Goal: Register for event/course

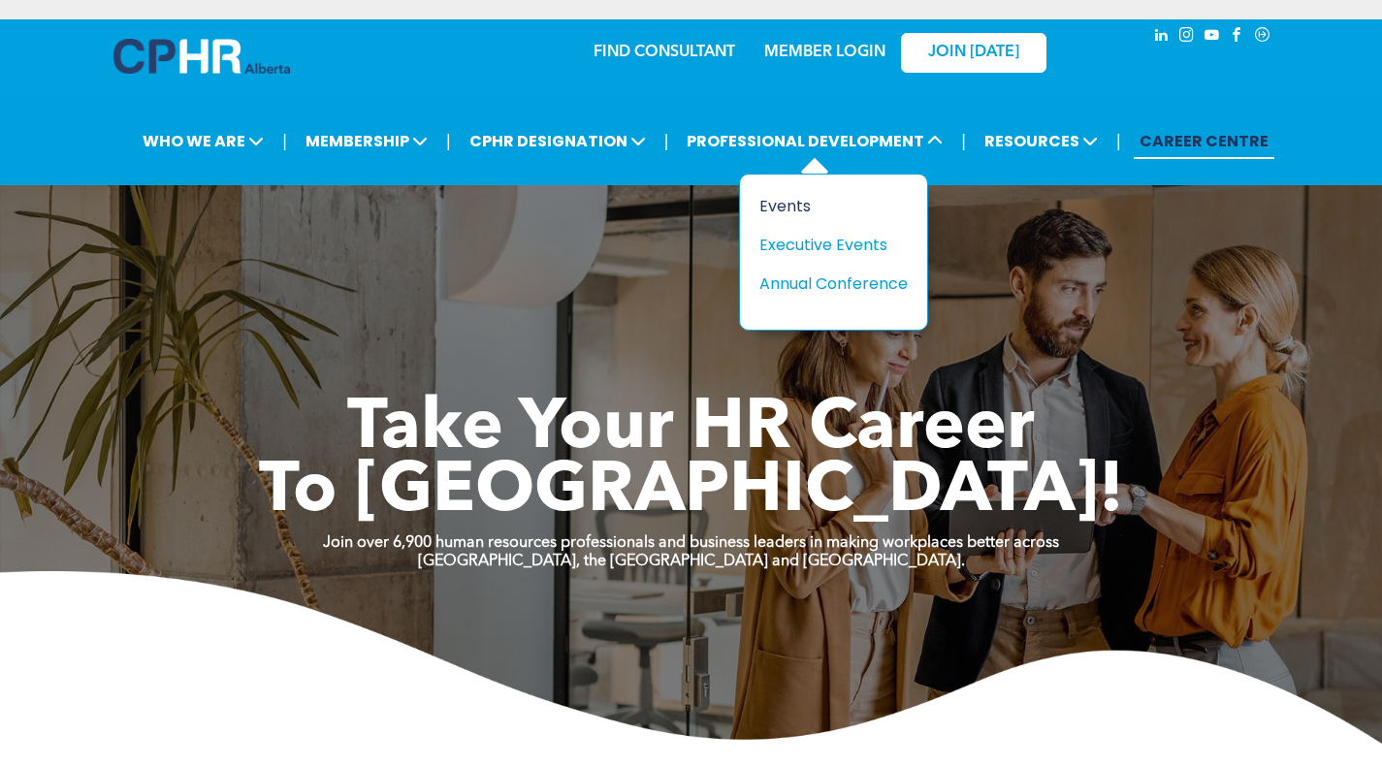
click at [796, 206] on div "Events" at bounding box center [826, 206] width 134 height 24
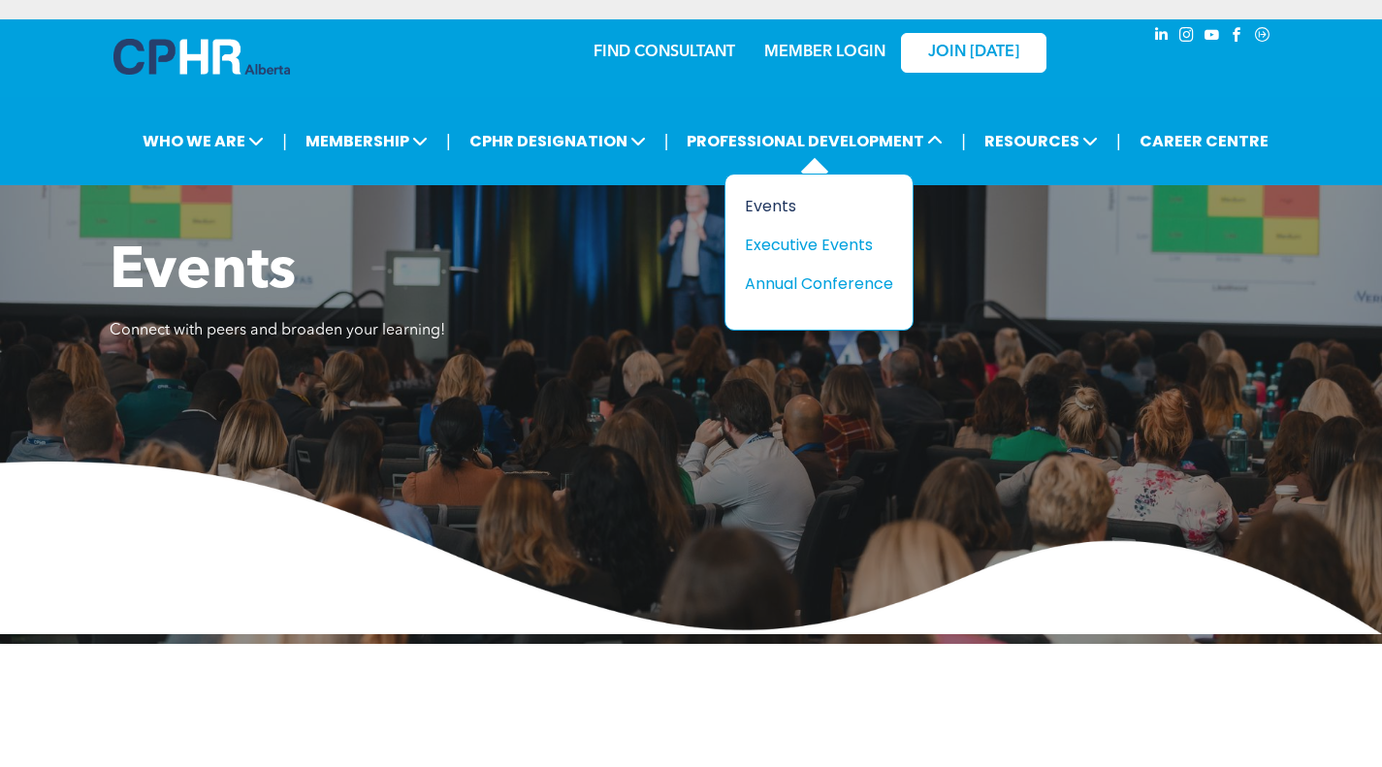
click at [778, 205] on div "Events" at bounding box center [812, 206] width 134 height 24
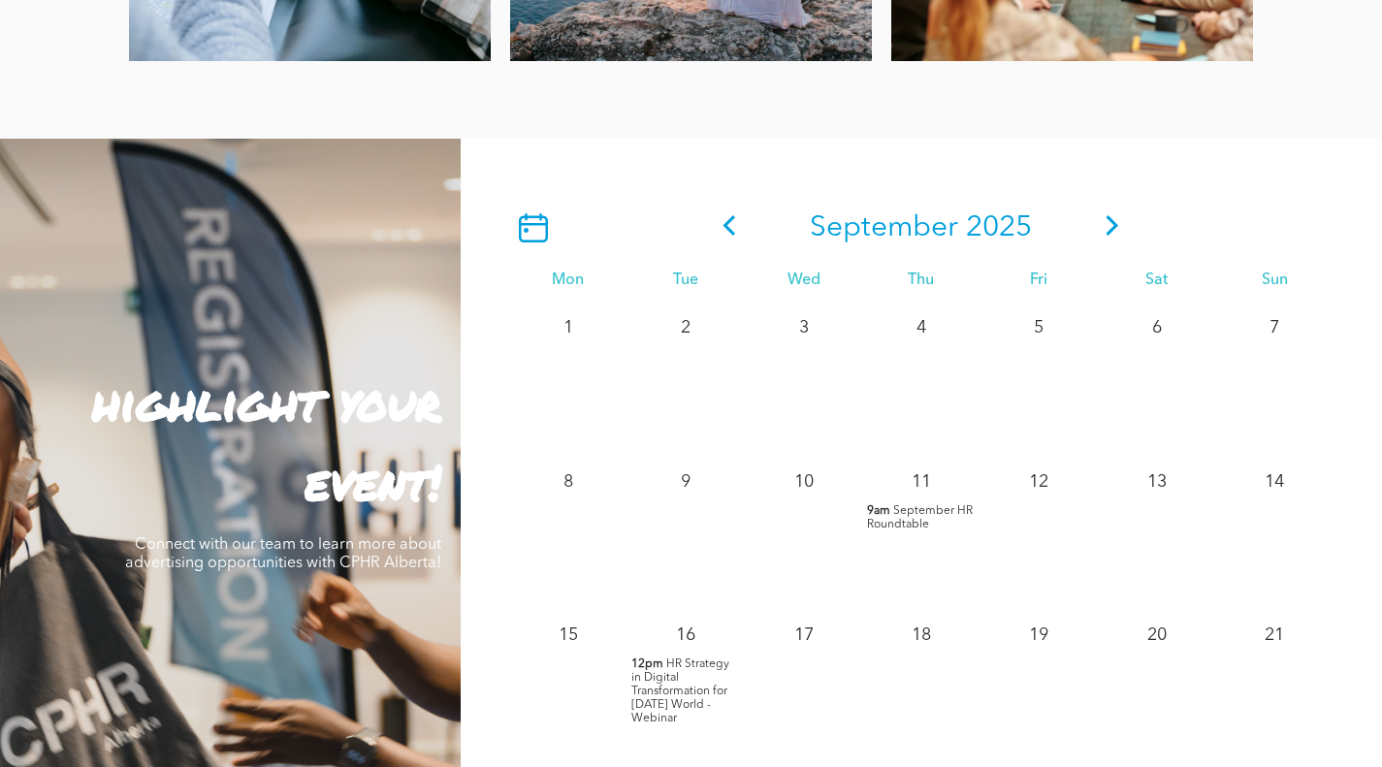
scroll to position [1745, 0]
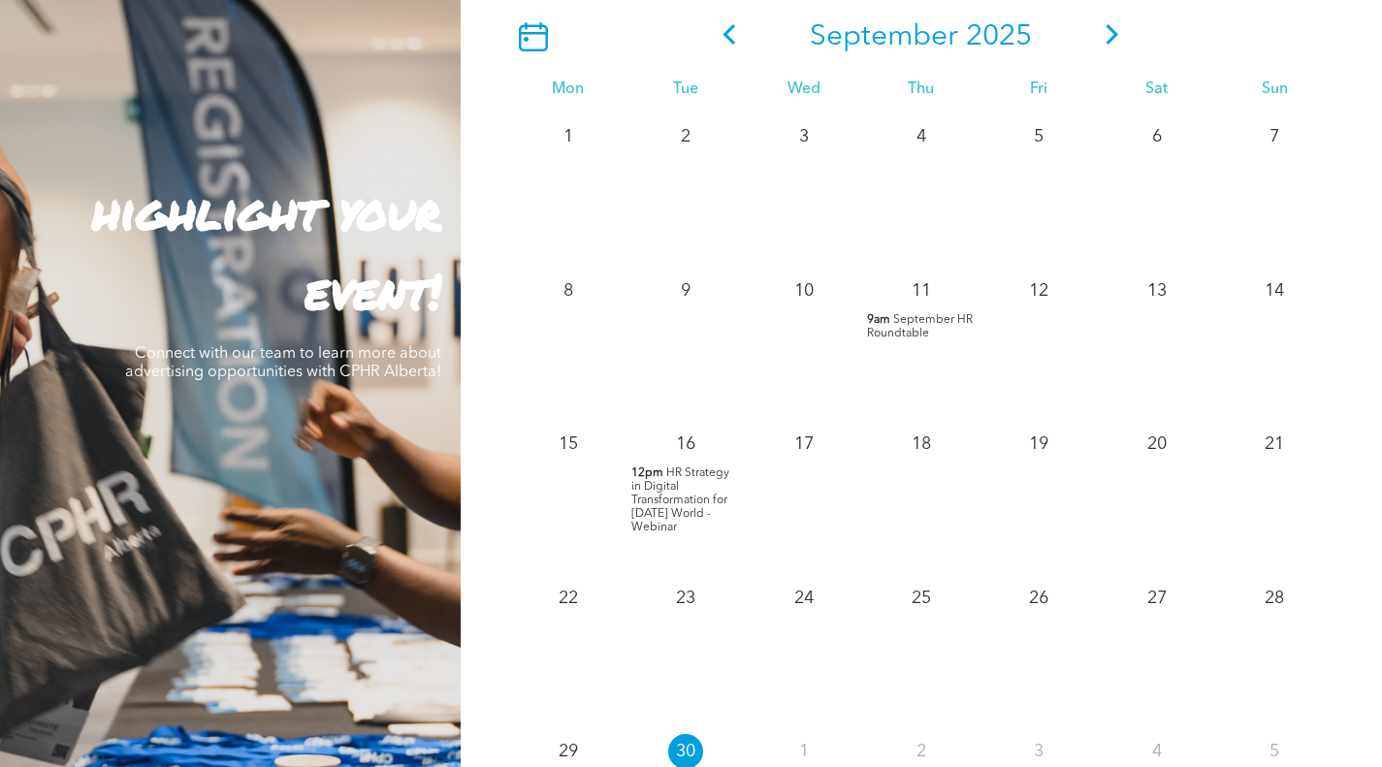
click at [1111, 32] on icon at bounding box center [1112, 34] width 13 height 20
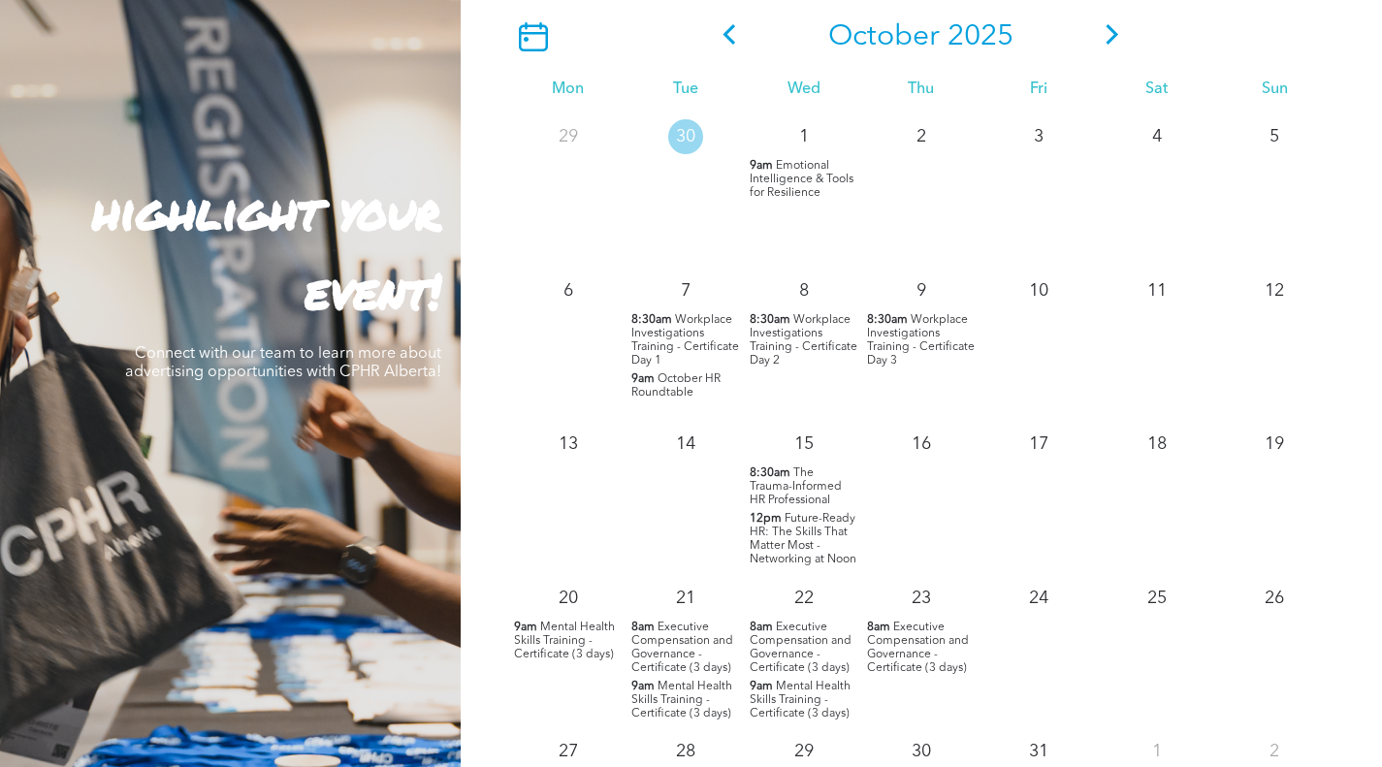
click at [792, 194] on span "Emotional Intelligence & Tools for Resilience" at bounding box center [802, 179] width 104 height 39
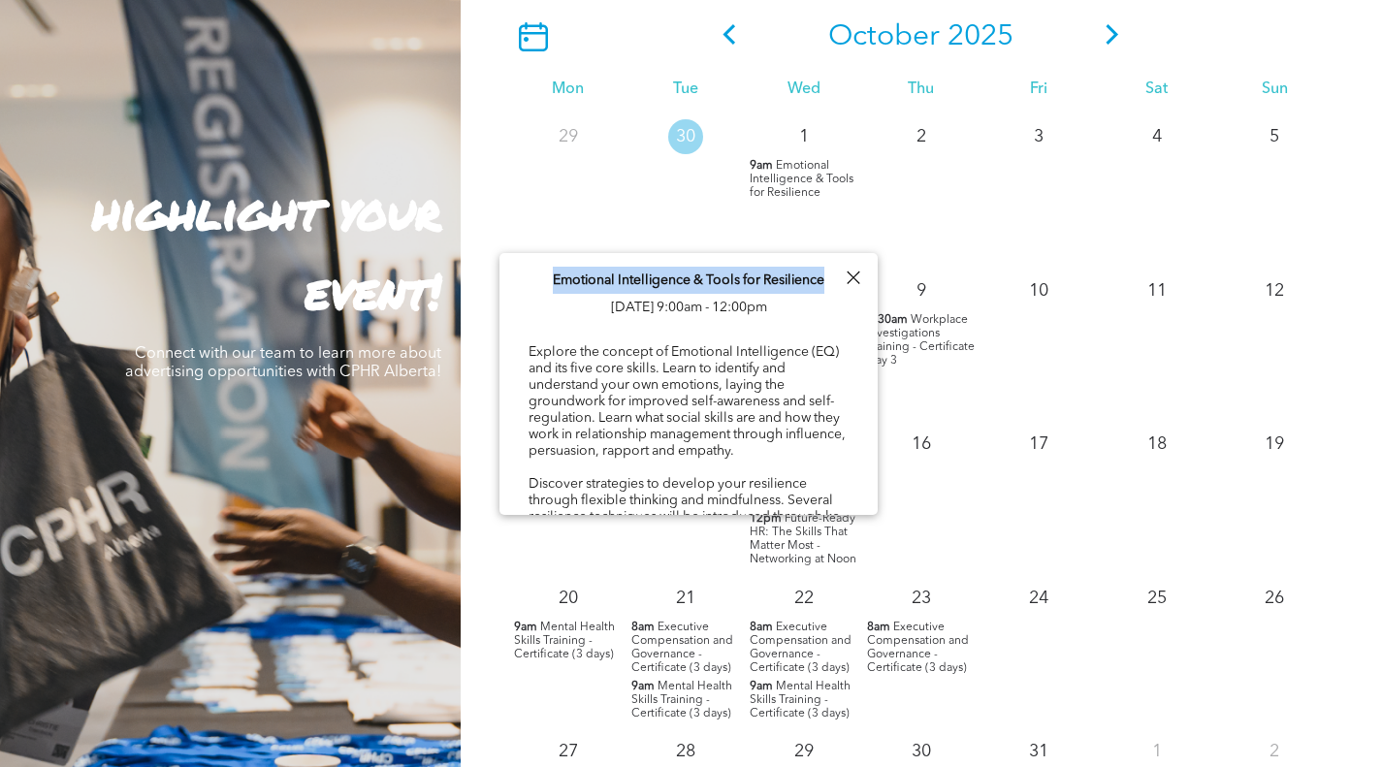
drag, startPoint x: 550, startPoint y: 277, endPoint x: 824, endPoint y: 281, distance: 274.4
click at [824, 281] on div "Emotional Intelligence & Tools for Resilience [DATE] 9:00am - 12:00pm Explore t…" at bounding box center [688, 674] width 378 height 843
copy span "Emotional Intelligence & Tools for Resilience"
click at [855, 278] on div at bounding box center [853, 278] width 26 height 26
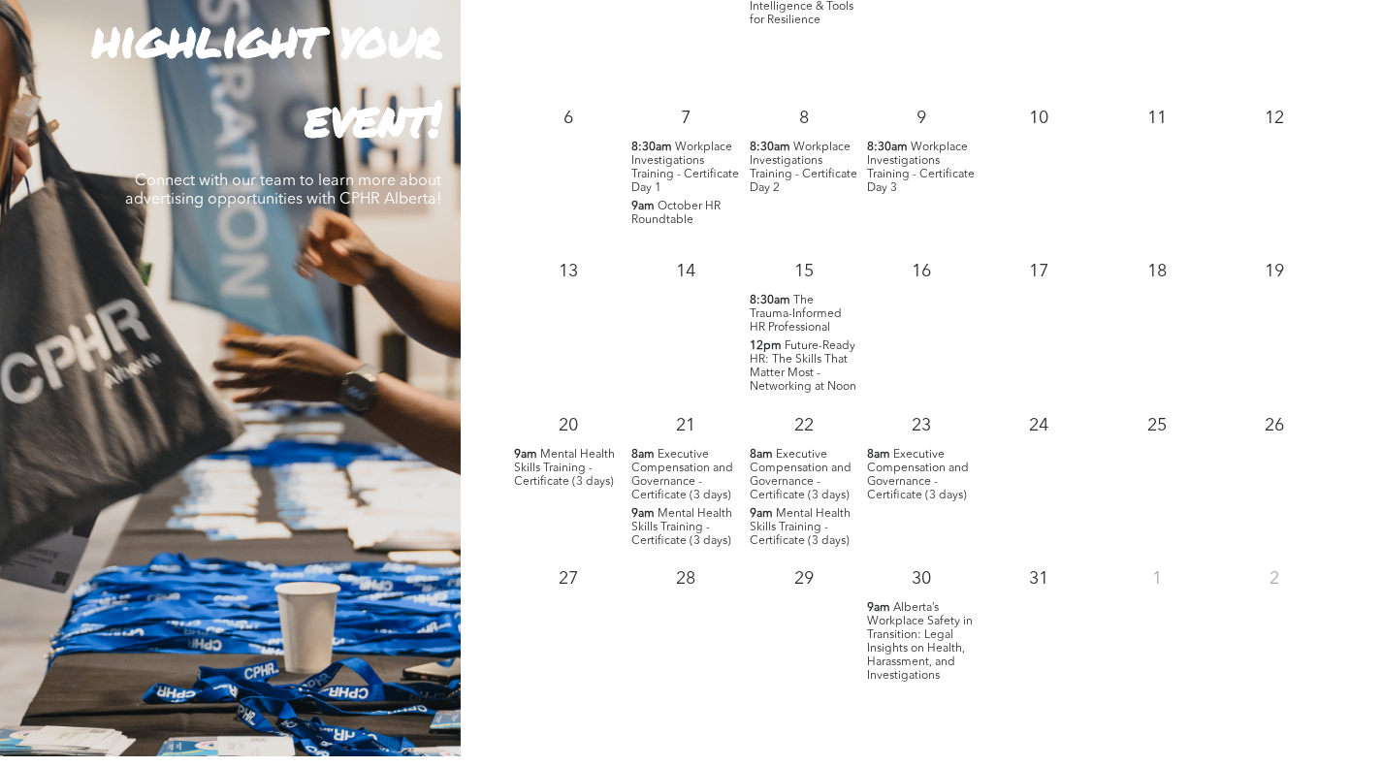
scroll to position [2133, 0]
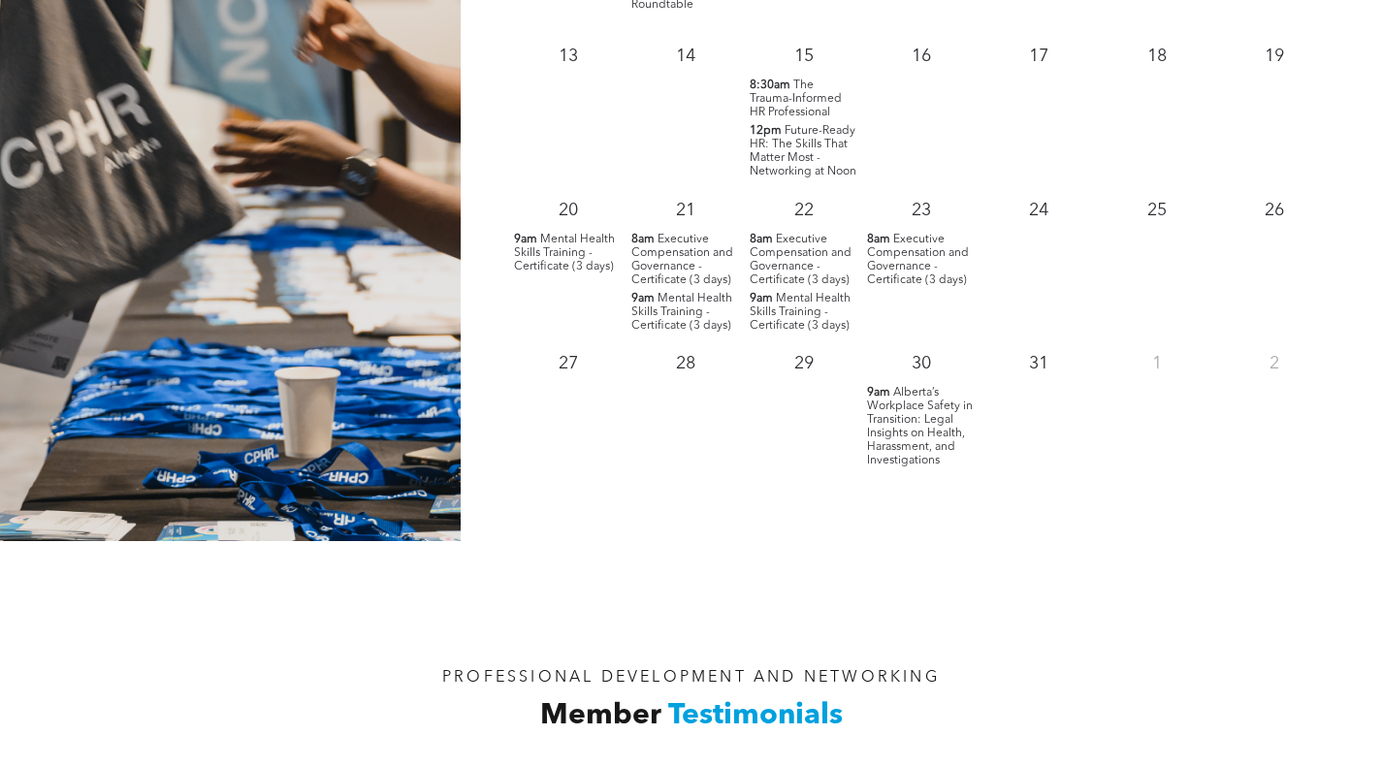
click at [925, 424] on span "Alberta’s Workplace Safety in Transition: Legal Insights on Health, Harassment,…" at bounding box center [920, 427] width 106 height 80
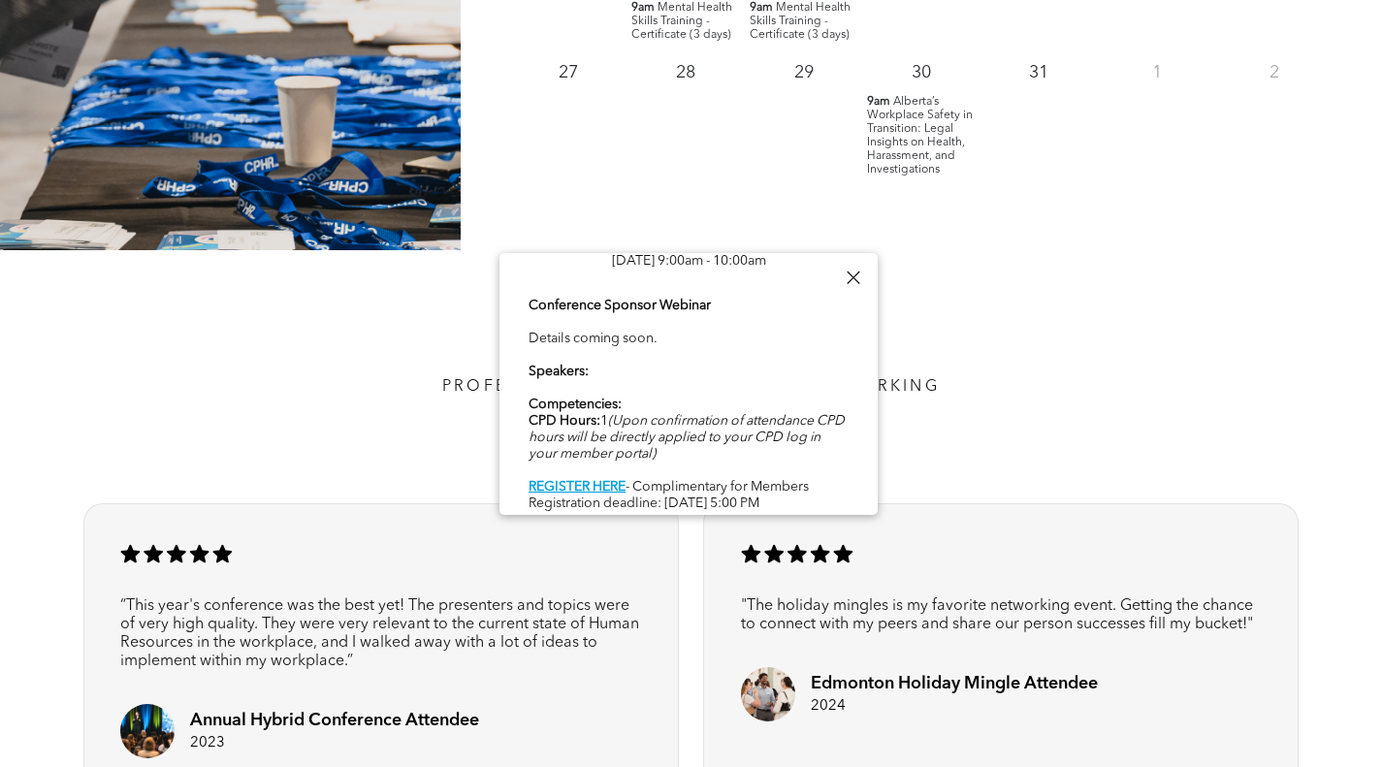
scroll to position [0, 0]
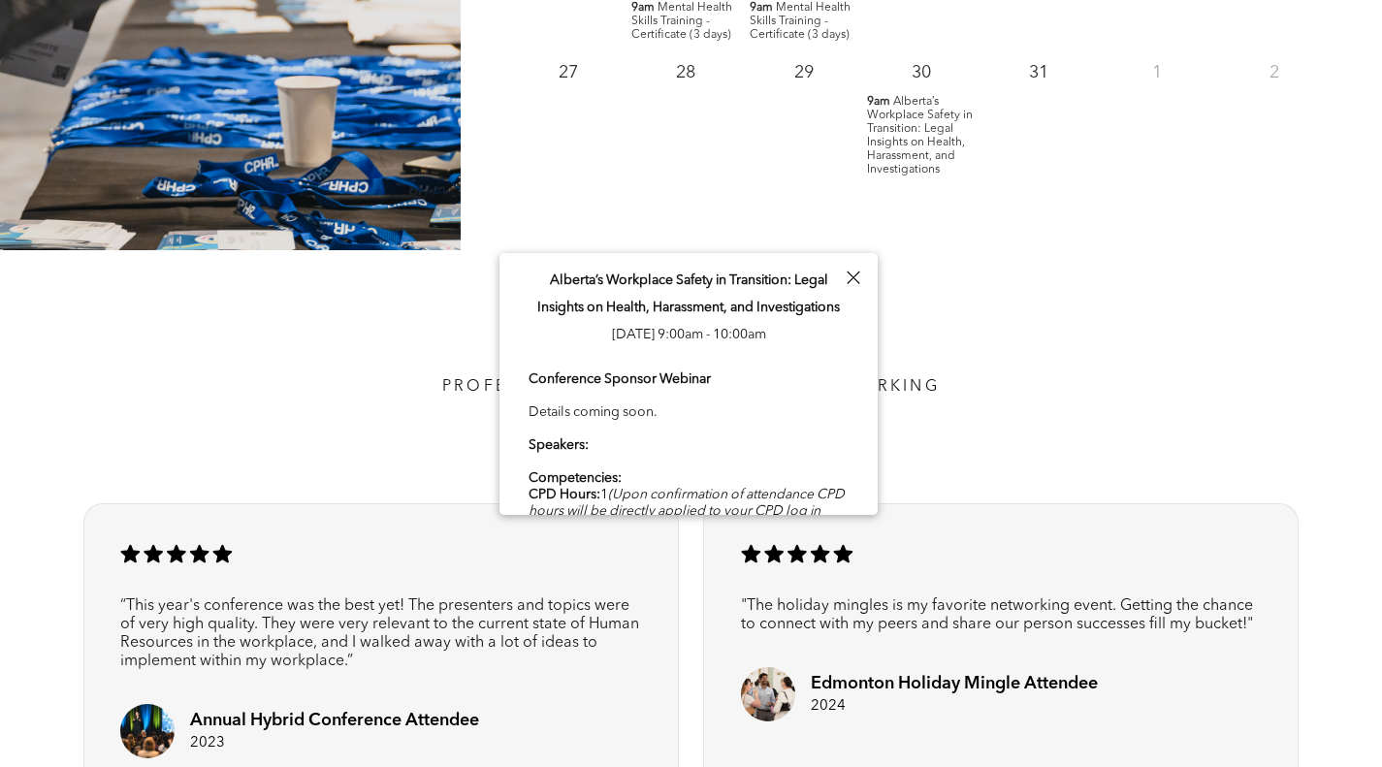
click at [855, 289] on div at bounding box center [853, 278] width 26 height 26
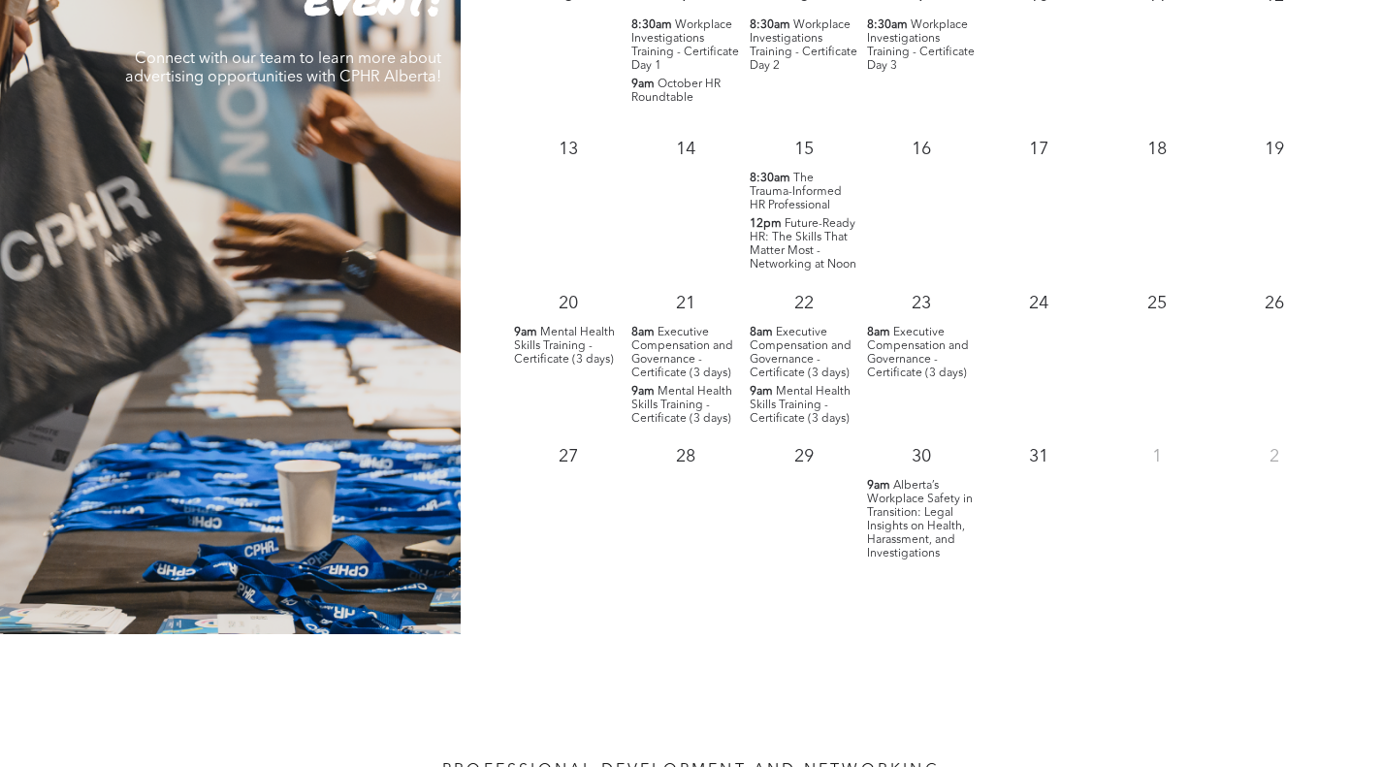
scroll to position [2036, 0]
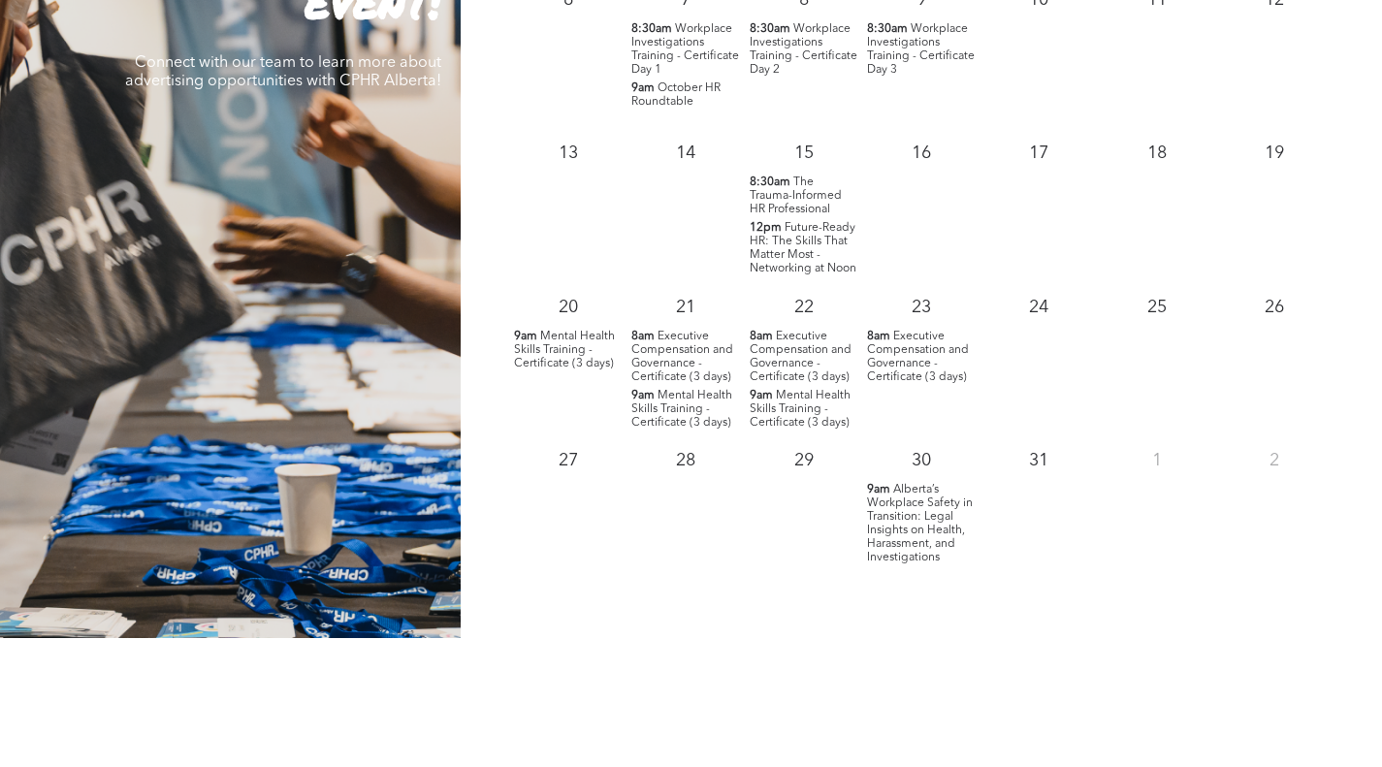
click at [917, 522] on span "Alberta’s Workplace Safety in Transition: Legal Insights on Health, Harassment,…" at bounding box center [920, 524] width 106 height 80
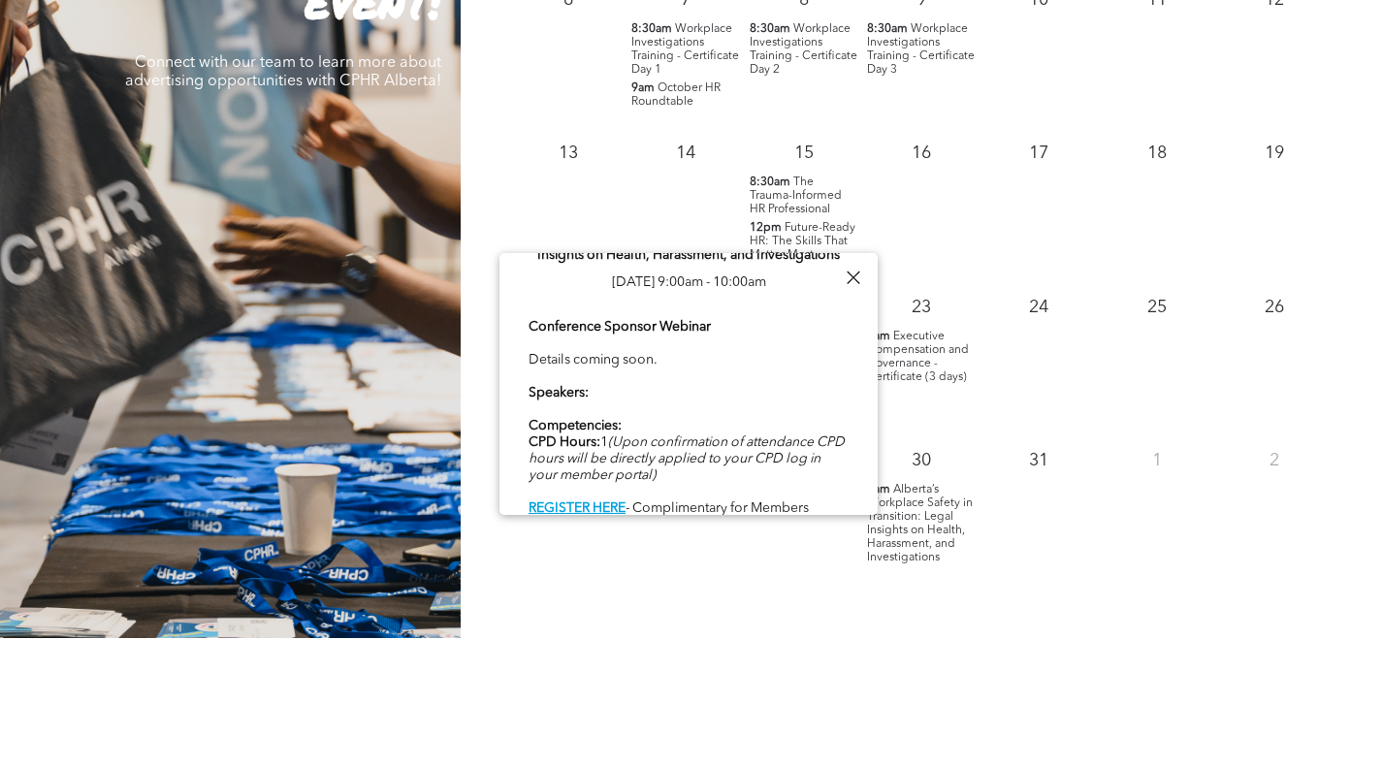
scroll to position [74, 0]
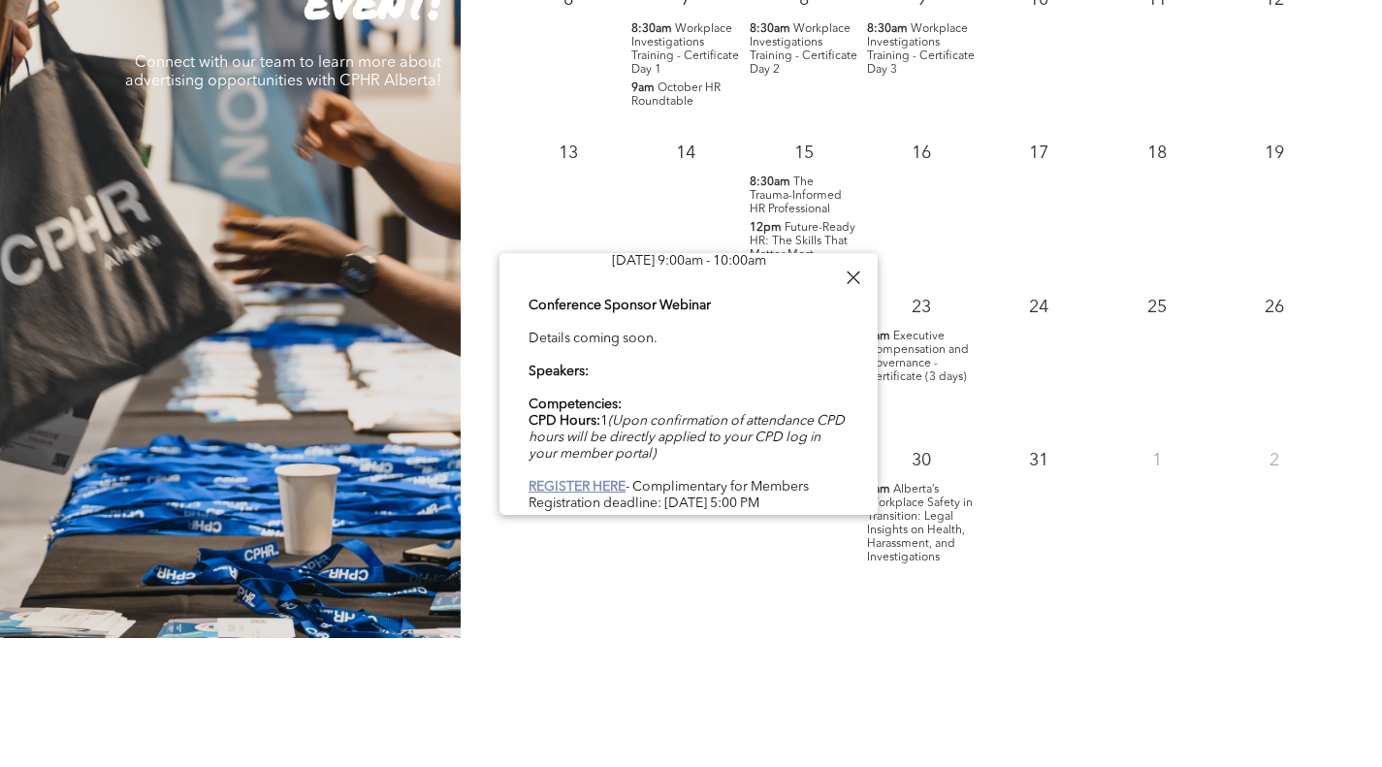
click at [595, 483] on b "REGISTER HERE" at bounding box center [576, 487] width 97 height 14
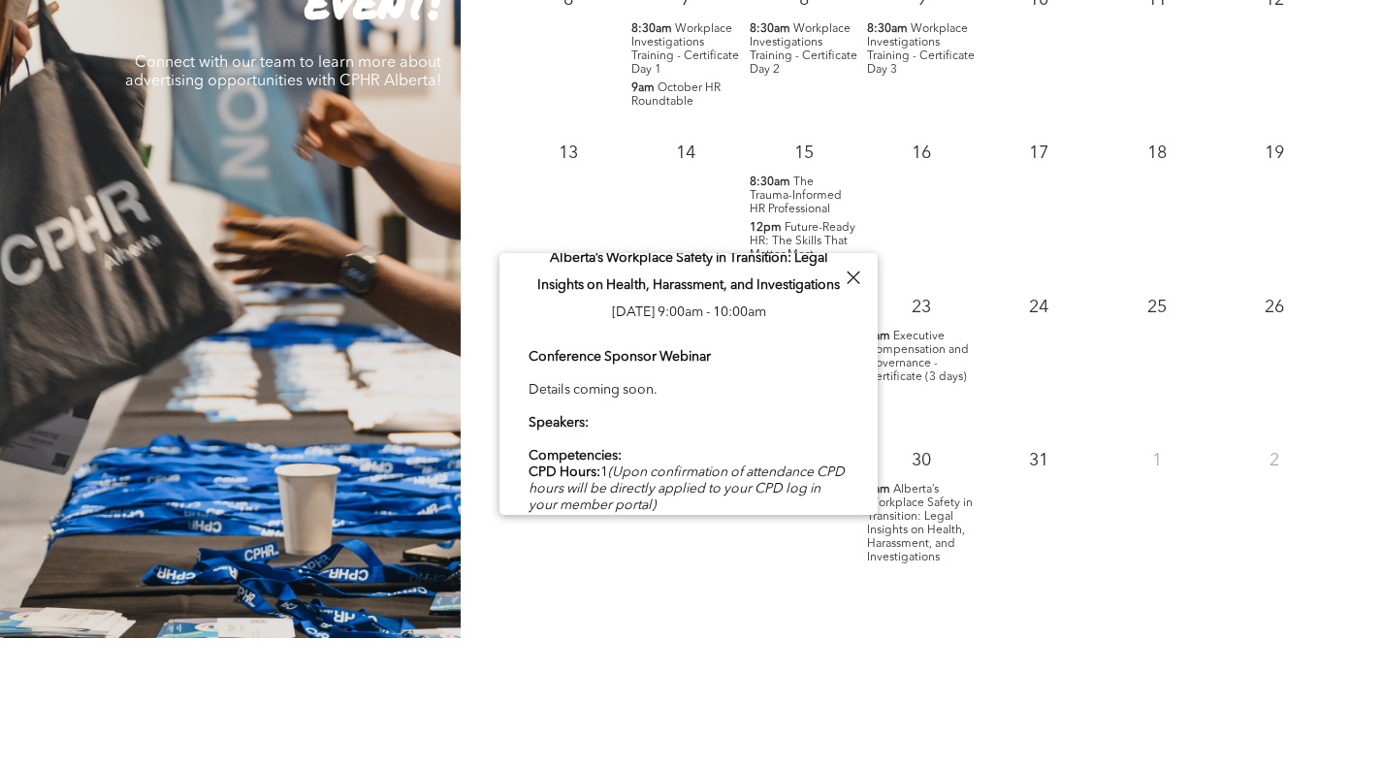
scroll to position [0, 0]
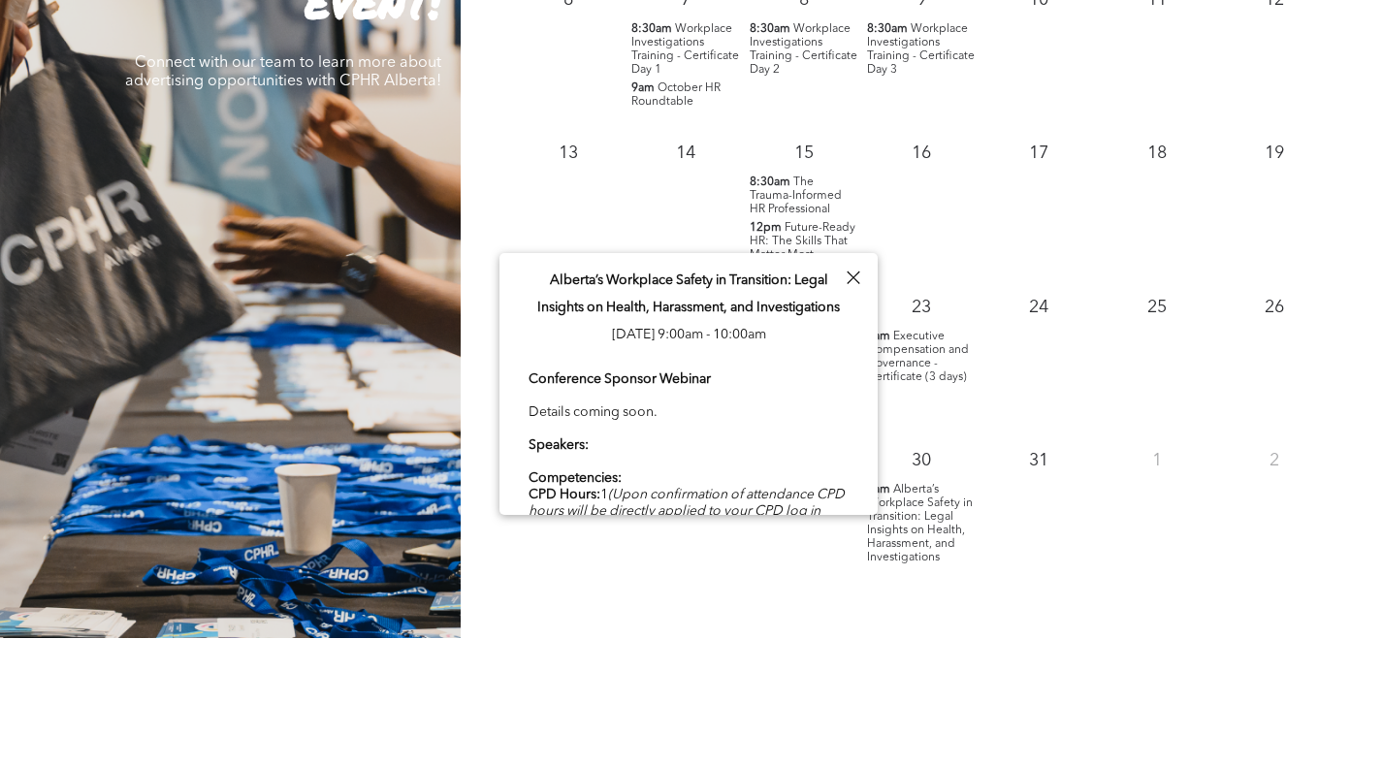
click at [852, 280] on div at bounding box center [853, 278] width 26 height 26
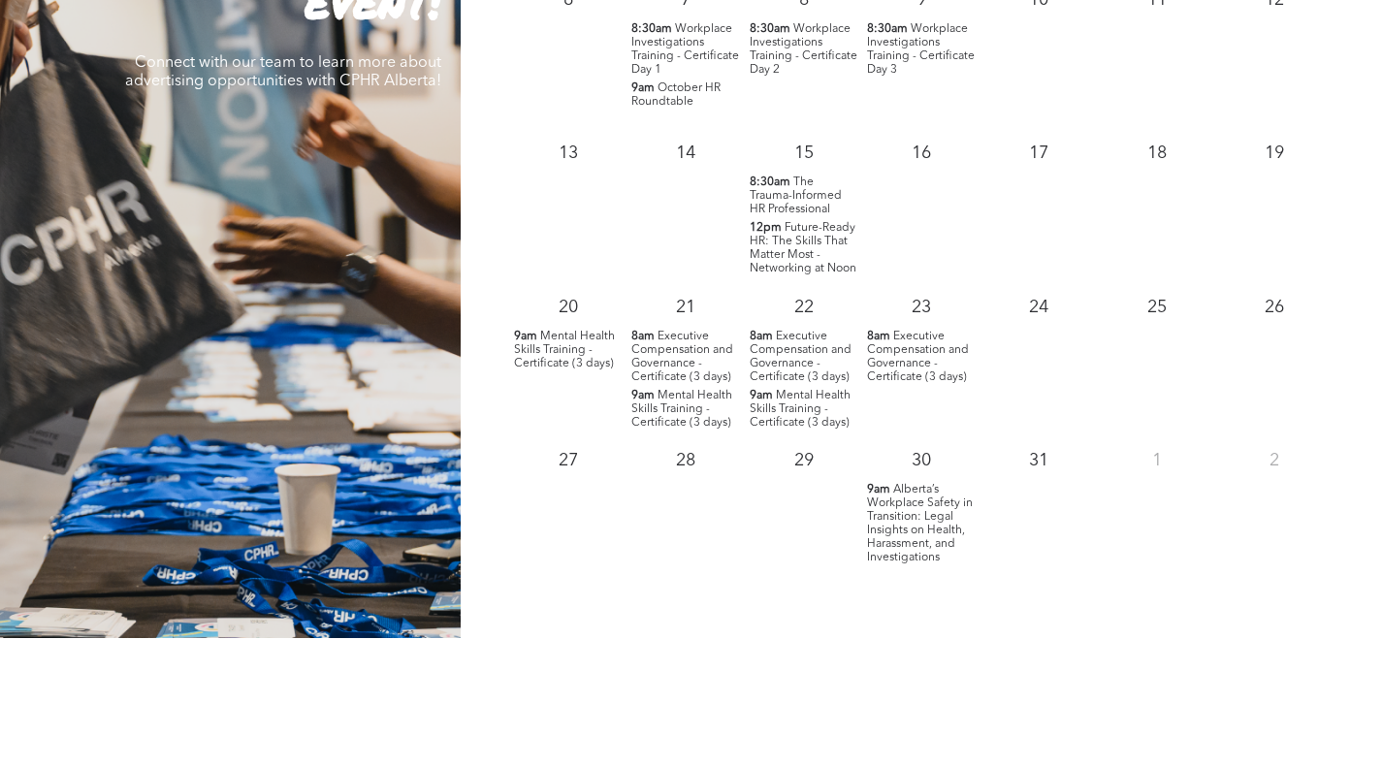
click at [887, 527] on span "Alberta’s Workplace Safety in Transition: Legal Insights on Health, Harassment,…" at bounding box center [920, 524] width 106 height 80
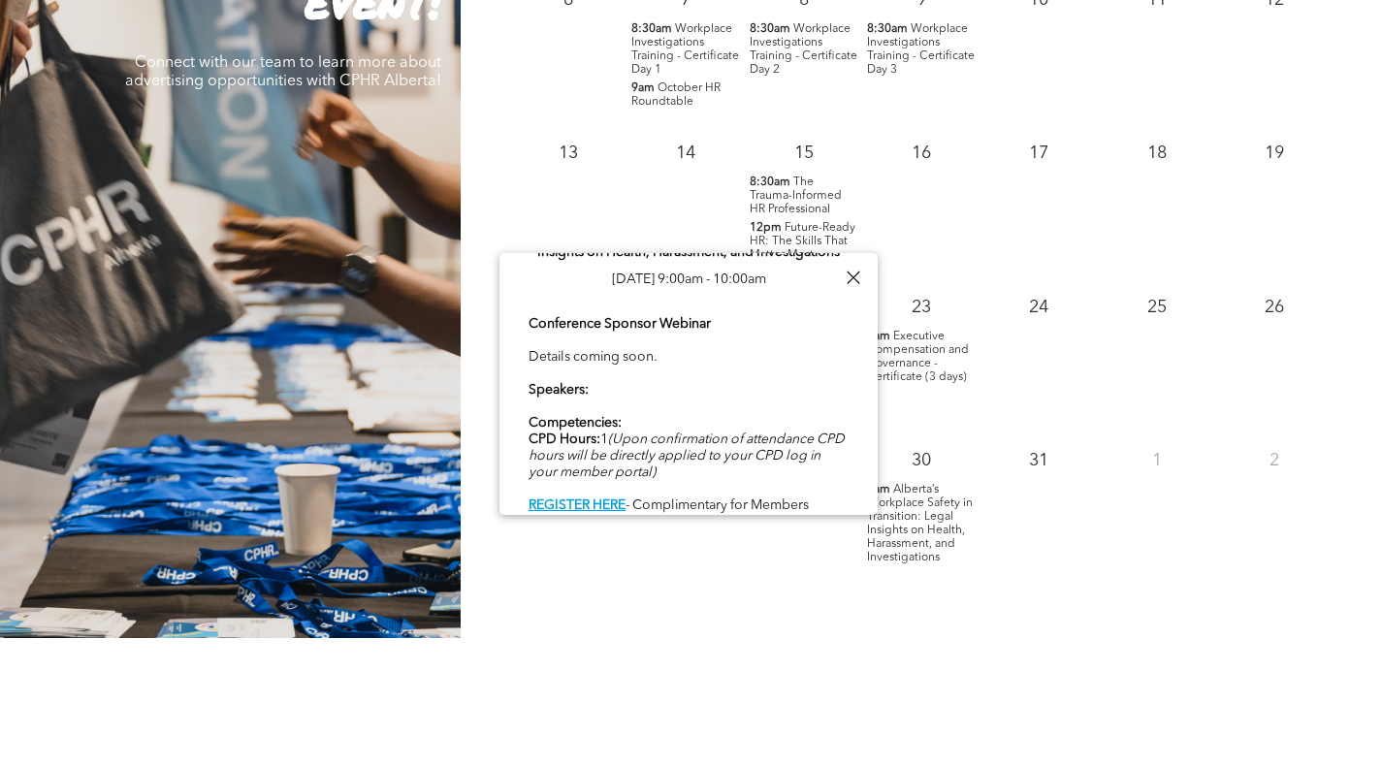
scroll to position [74, 0]
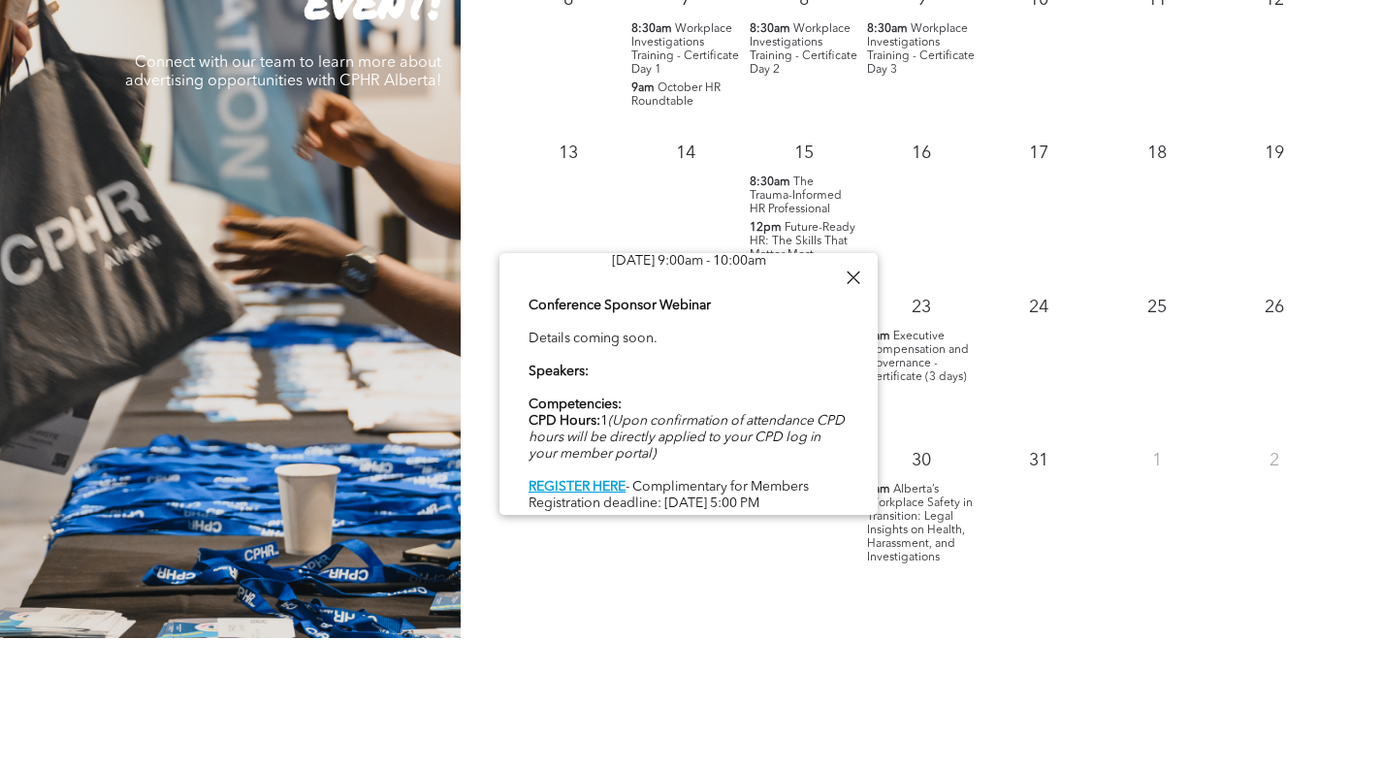
click at [594, 364] on div "Conference Sponsor Webinar Details coming soon. Speakers: Competencies: CPD Hou…" at bounding box center [688, 405] width 320 height 218
click at [852, 281] on div at bounding box center [853, 278] width 26 height 26
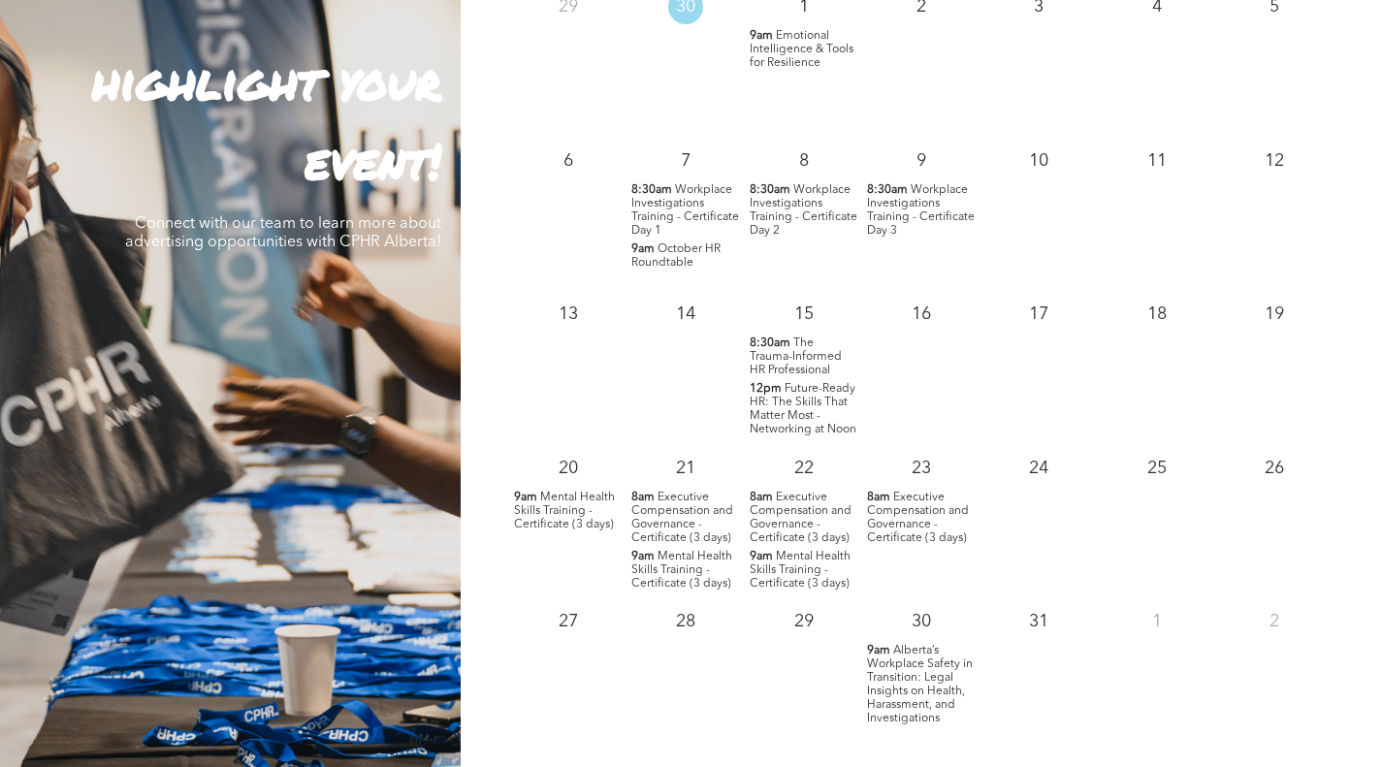
scroll to position [1745, 0]
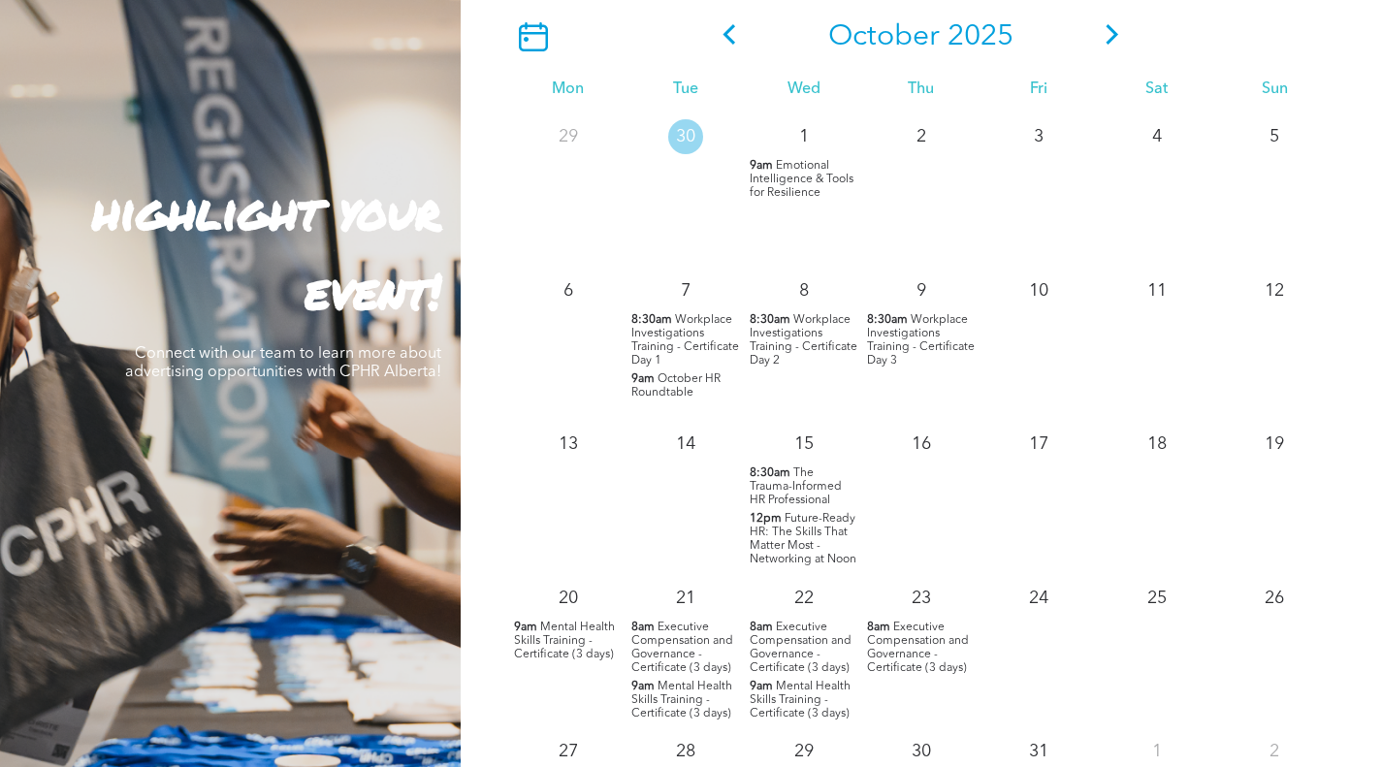
click at [787, 184] on span "Emotional Intelligence & Tools for Resilience" at bounding box center [802, 179] width 104 height 39
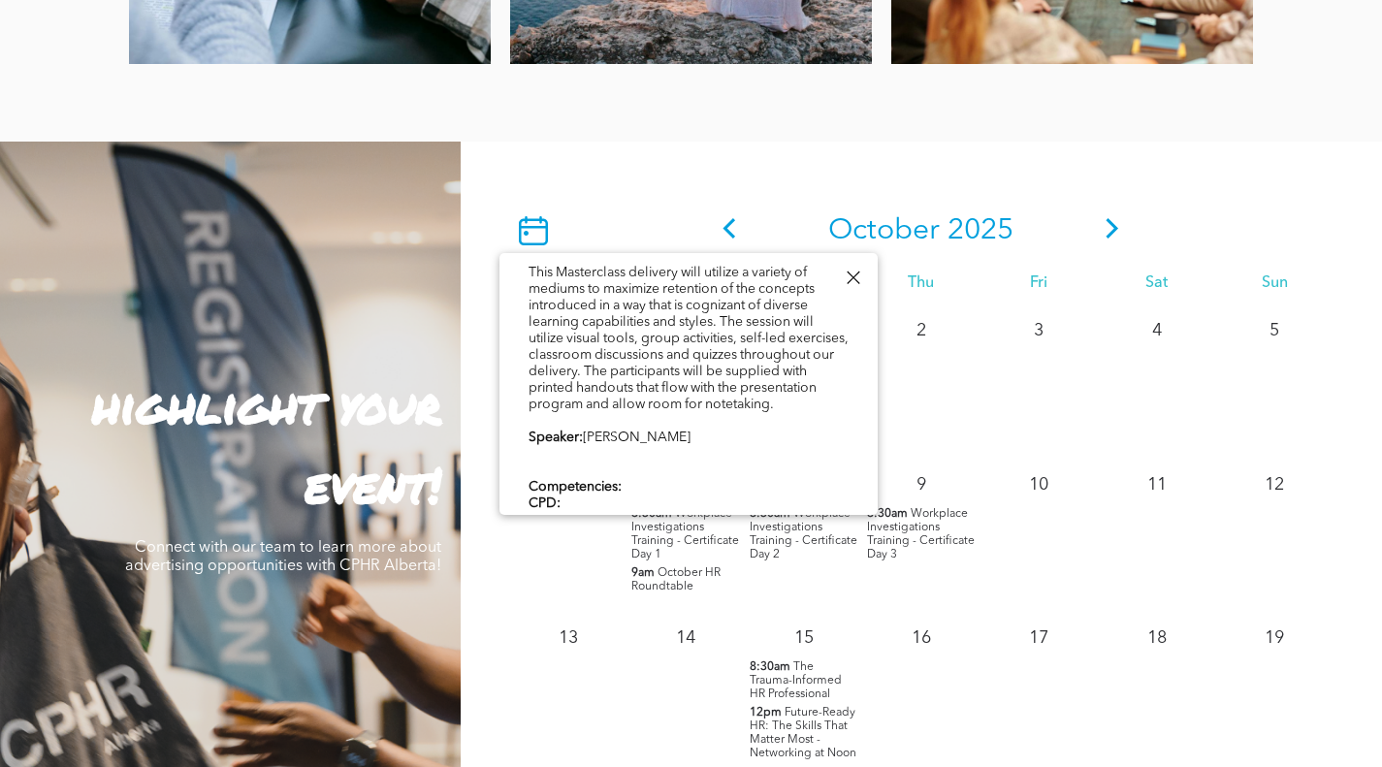
scroll to position [582, 0]
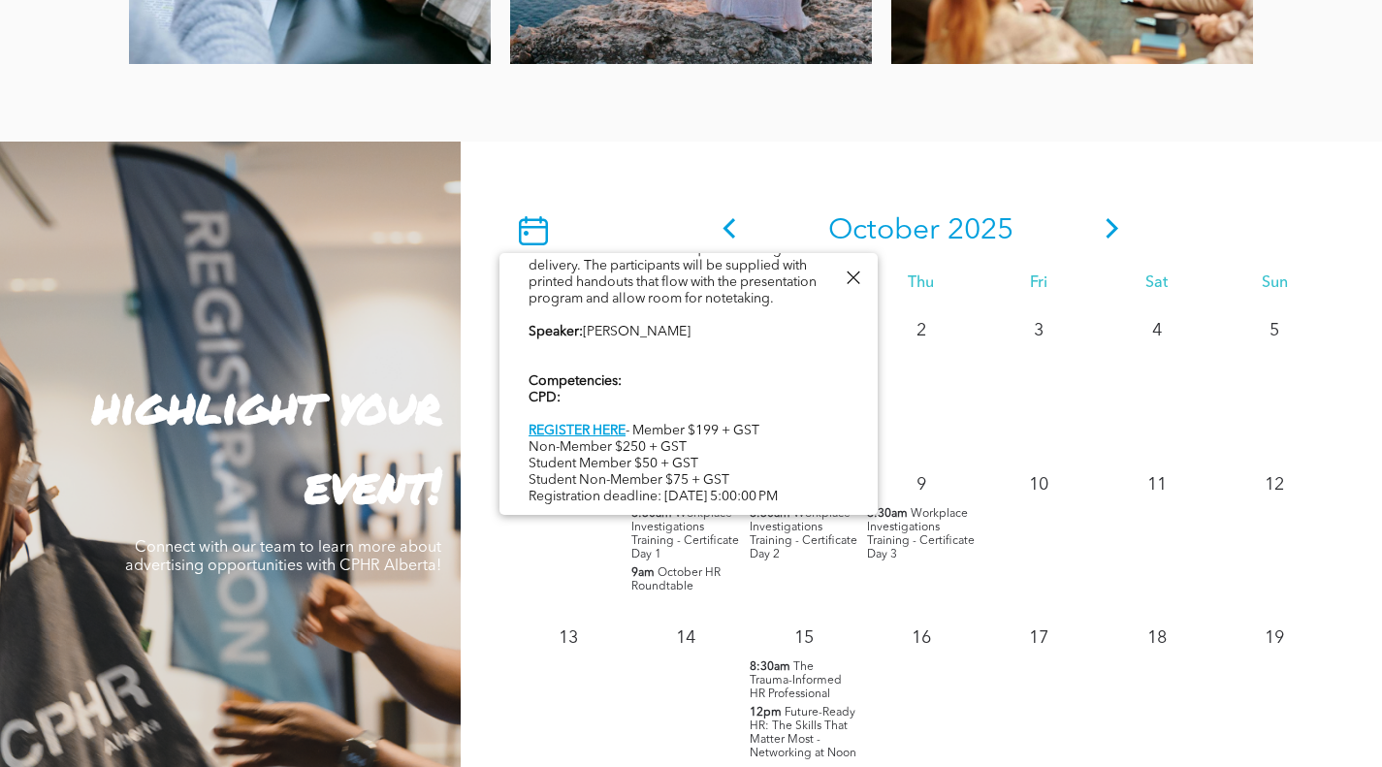
click at [857, 276] on div at bounding box center [853, 278] width 26 height 26
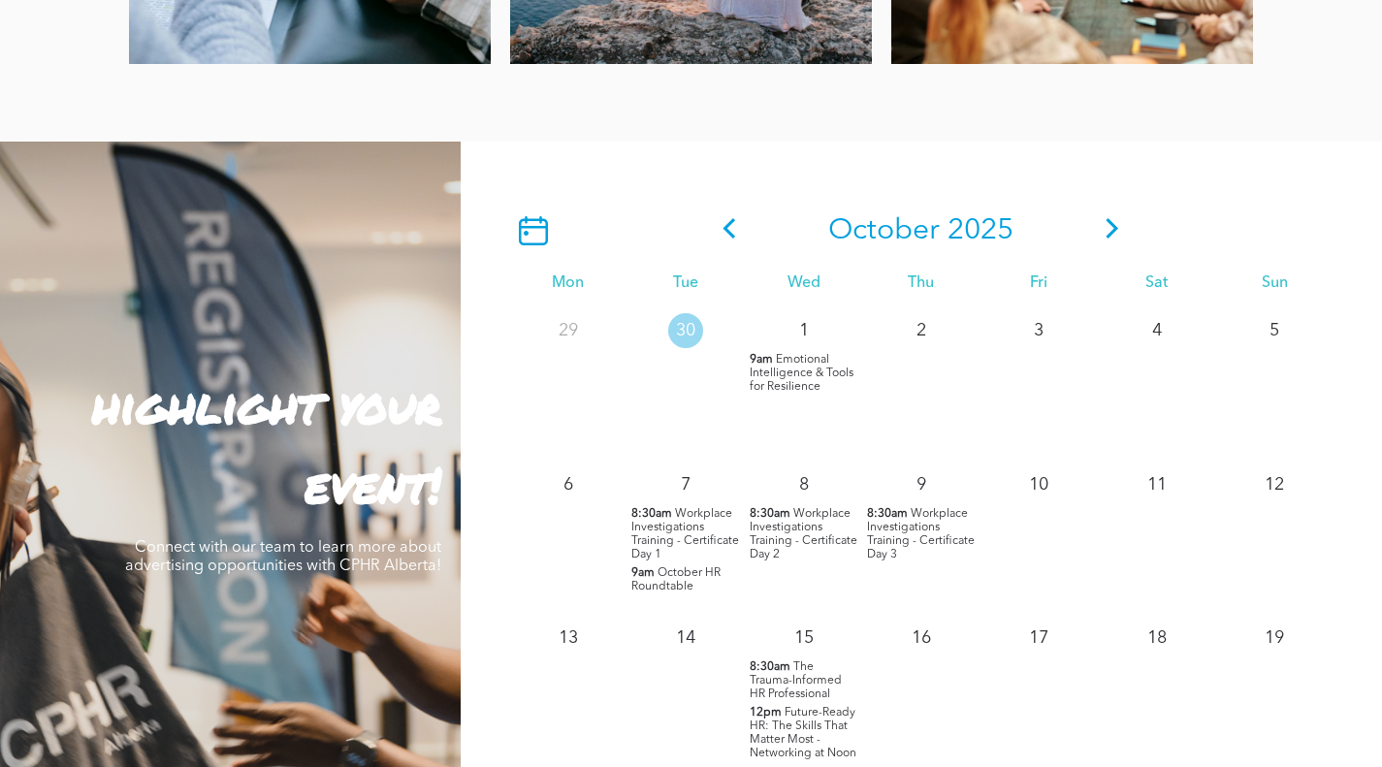
click at [779, 368] on span "Emotional Intelligence & Tools for Resilience" at bounding box center [802, 373] width 104 height 39
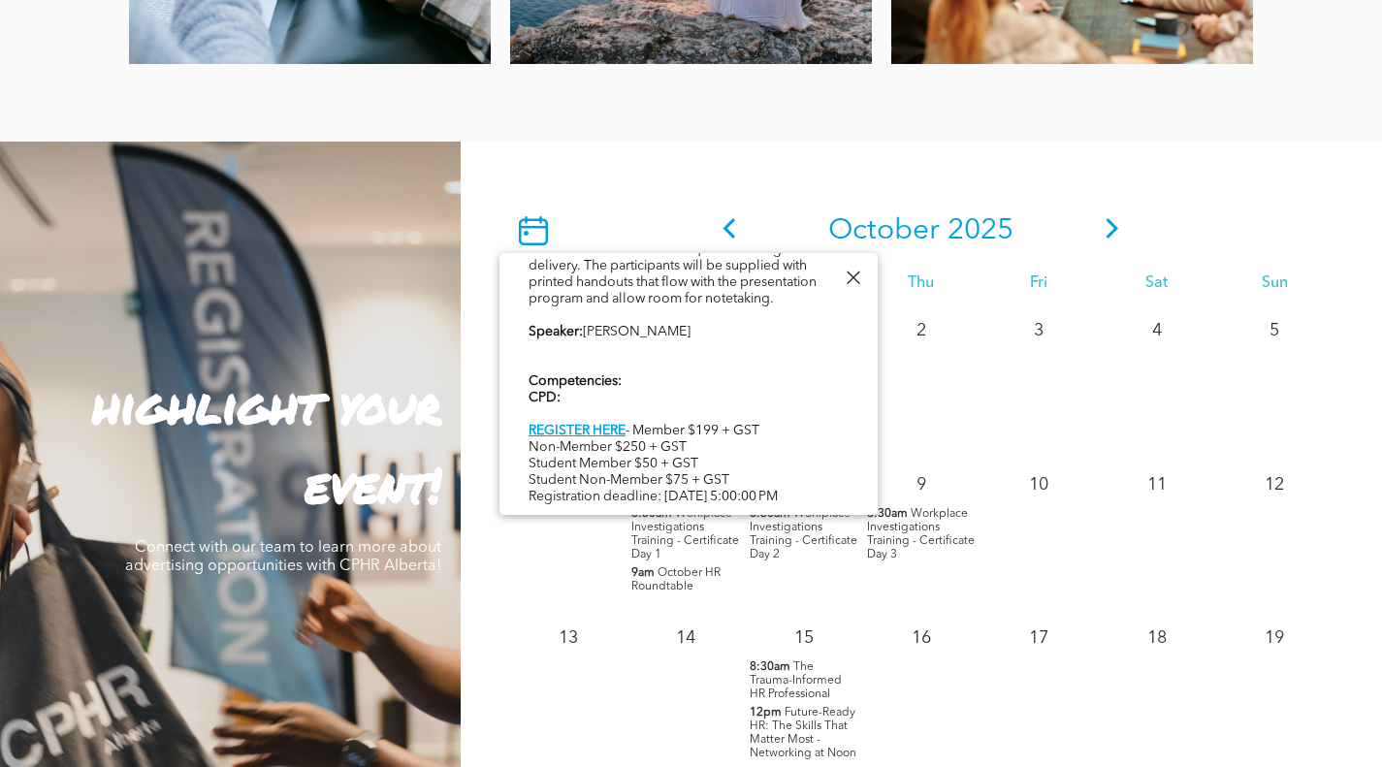
scroll to position [97, 0]
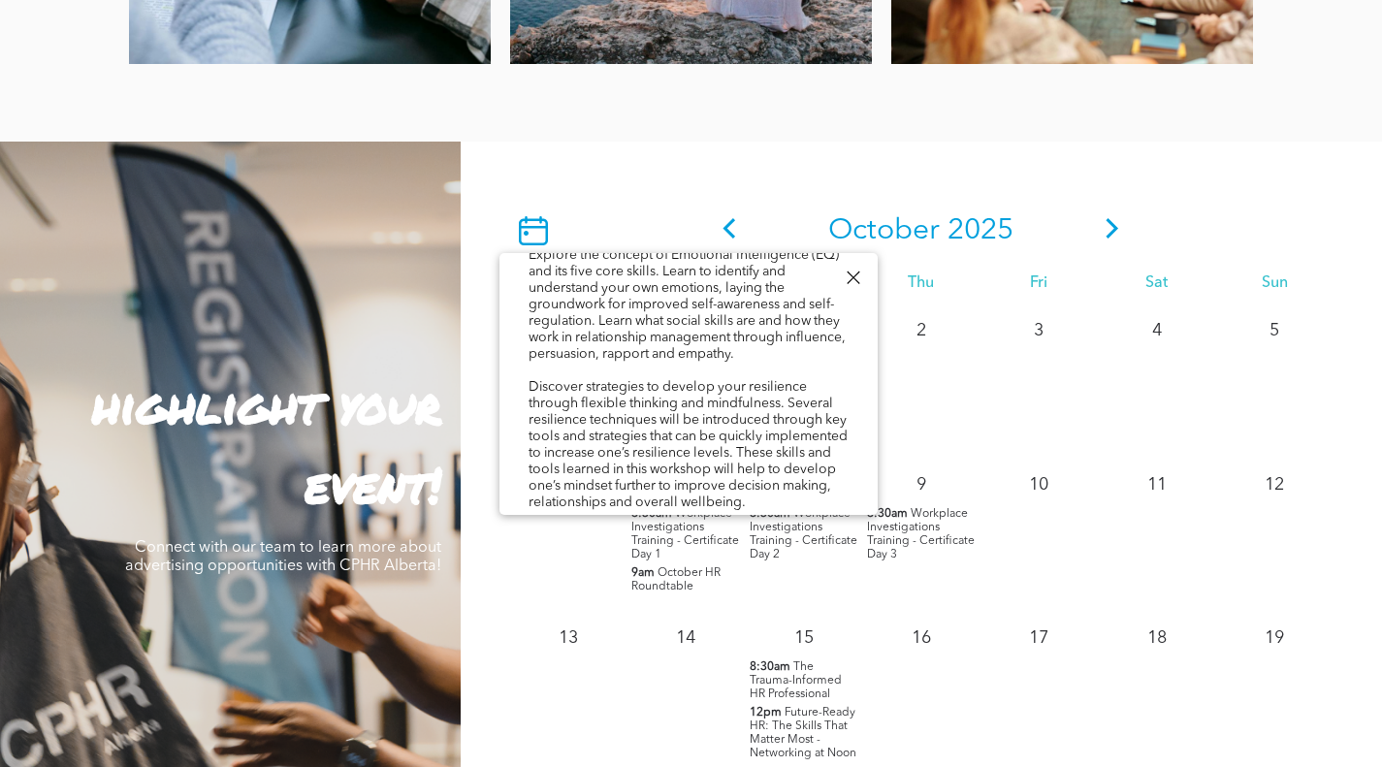
click at [850, 272] on div at bounding box center [853, 278] width 26 height 26
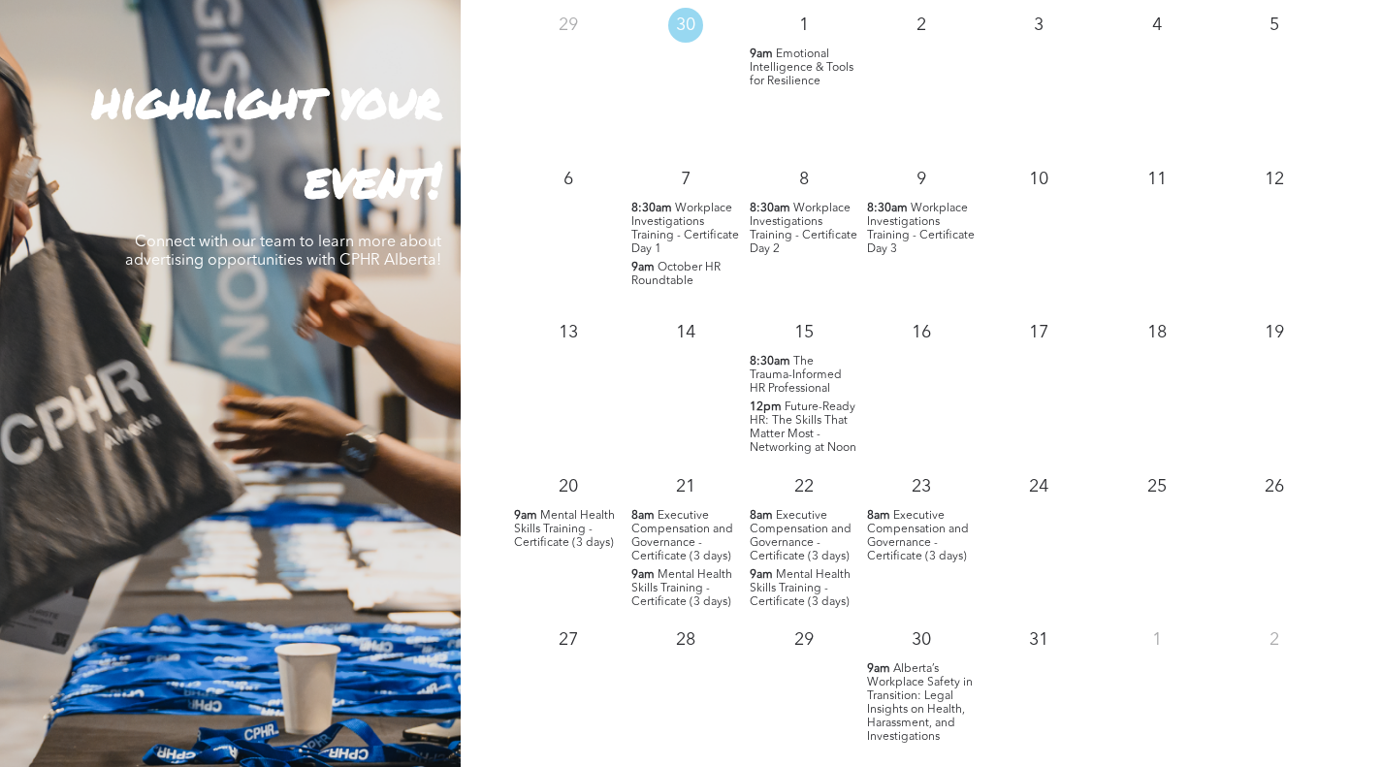
scroll to position [1939, 0]
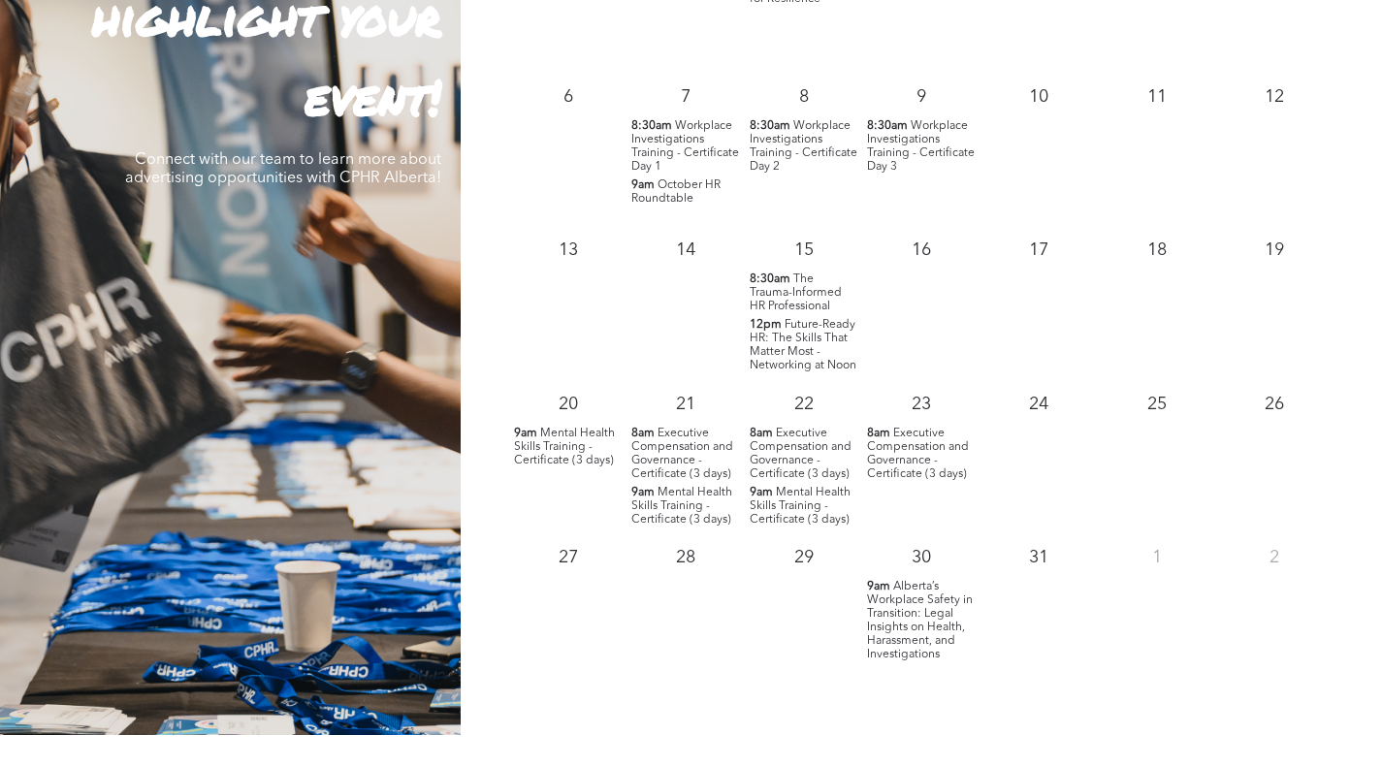
click at [917, 612] on span "Alberta’s Workplace Safety in Transition: Legal Insights on Health, Harassment,…" at bounding box center [920, 621] width 106 height 80
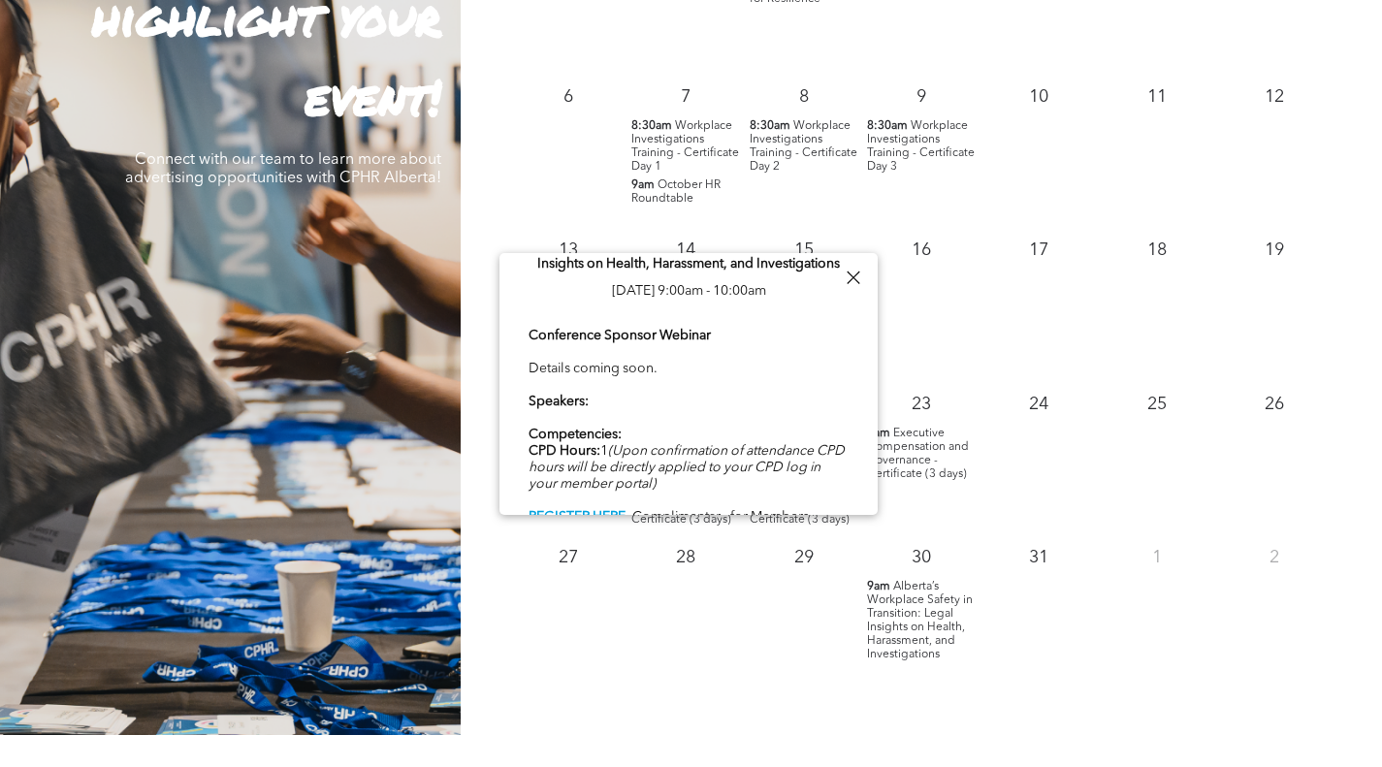
scroll to position [74, 0]
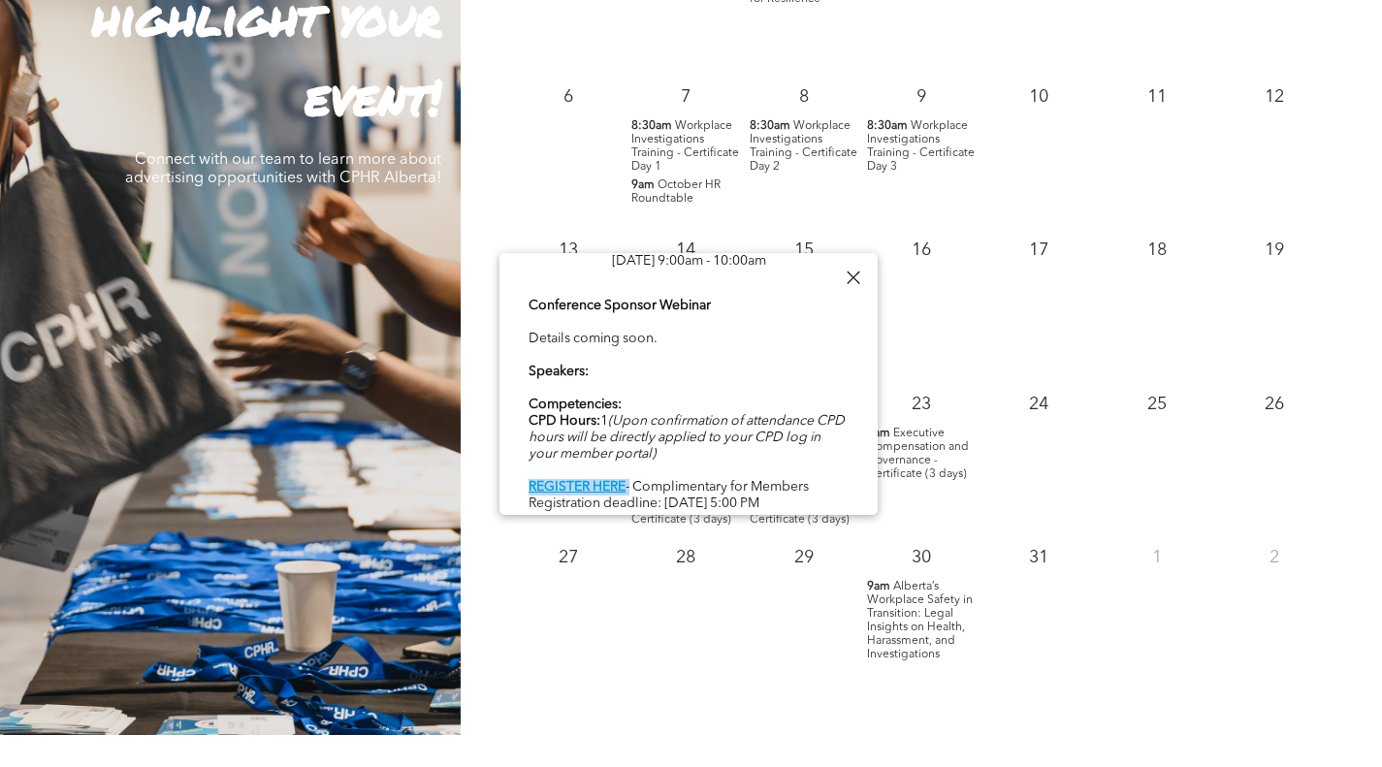
drag, startPoint x: 525, startPoint y: 480, endPoint x: 630, endPoint y: 480, distance: 105.7
click at [630, 480] on div "Alberta’s Workplace Safety in Transition: Legal Insights on Health, Harassment,…" at bounding box center [688, 350] width 378 height 342
copy div "REGISTER HERE"
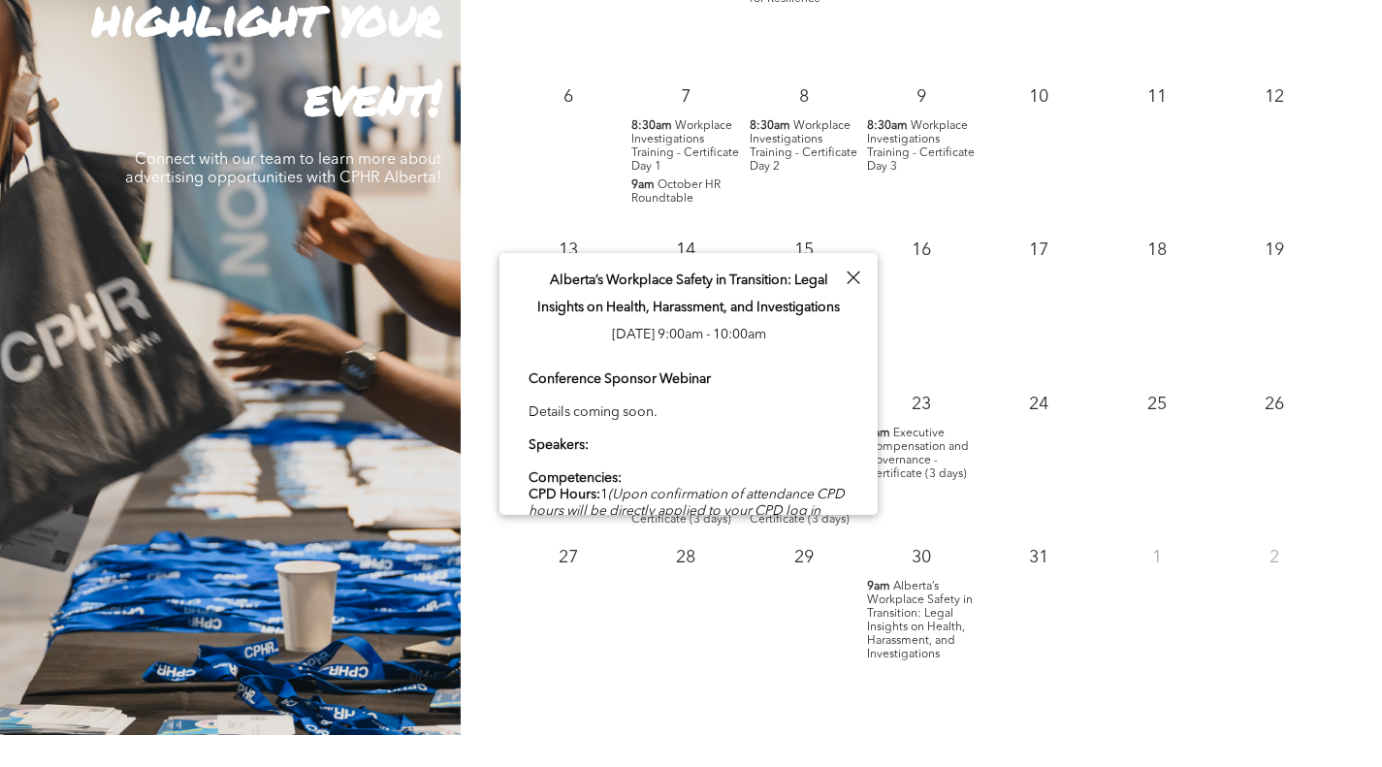
click at [646, 436] on div "Conference Sponsor Webinar Details coming soon. Speakers: Competencies: CPD Hou…" at bounding box center [688, 478] width 320 height 218
click at [854, 281] on div at bounding box center [853, 278] width 26 height 26
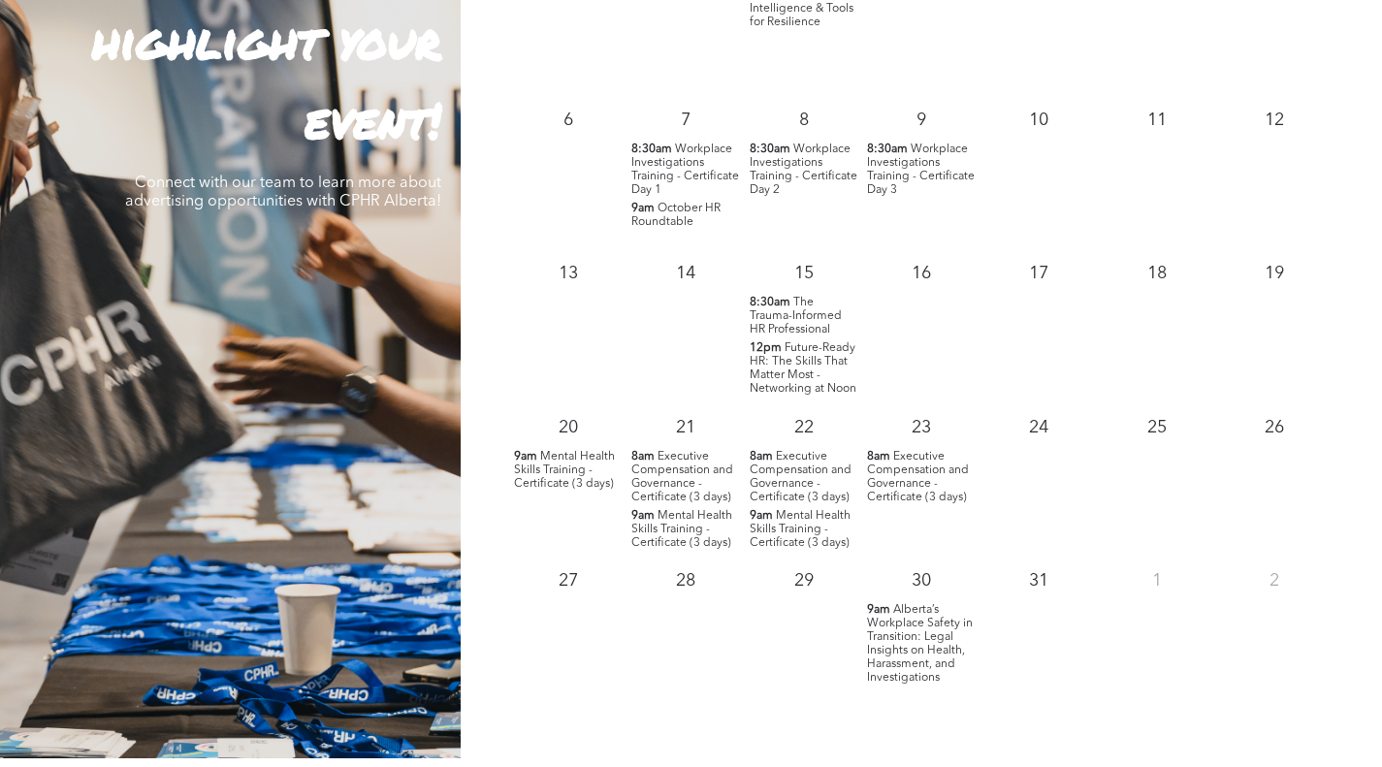
scroll to position [1939, 0]
